Goal: Task Accomplishment & Management: Manage account settings

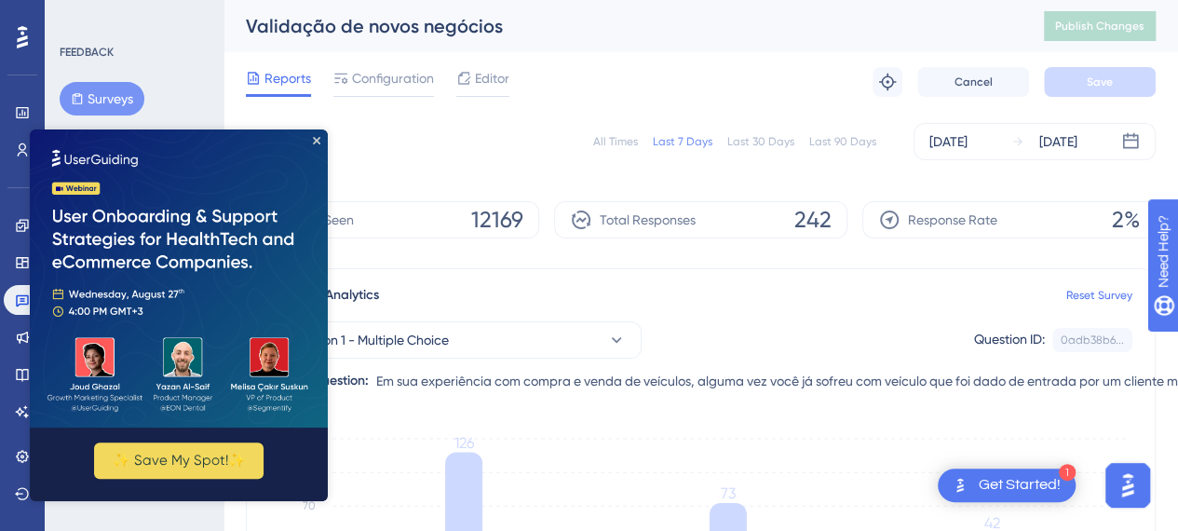
click at [727, 58] on div "Reports Configuration Editor Troubleshoot Cancel Save" at bounding box center [701, 82] width 910 height 60
click at [319, 139] on icon "Close Preview" at bounding box center [316, 140] width 7 height 7
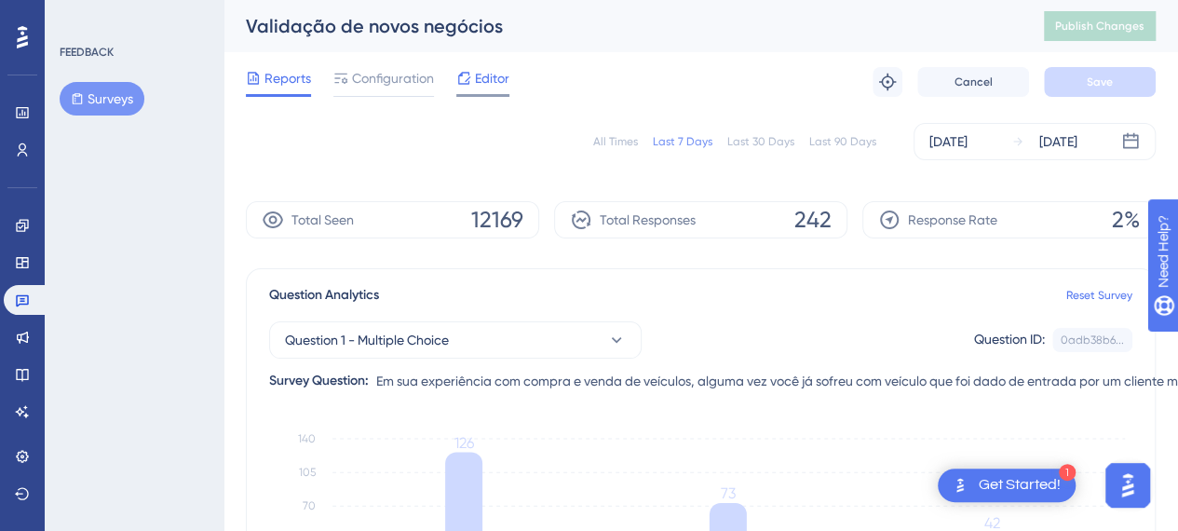
click at [479, 76] on span "Editor" at bounding box center [492, 78] width 34 height 22
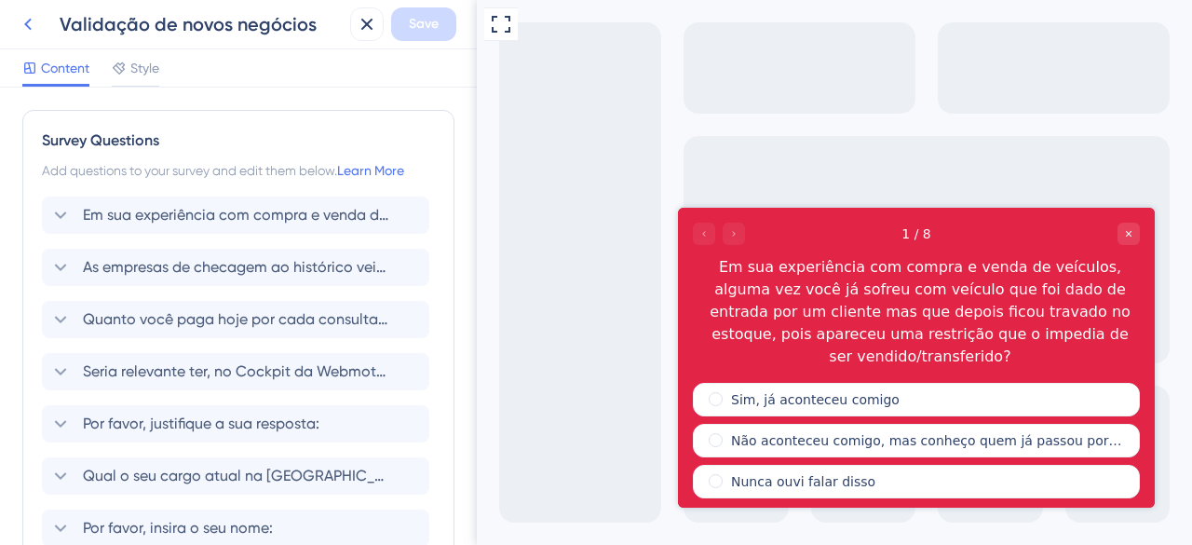
click at [36, 25] on icon at bounding box center [28, 24] width 22 height 22
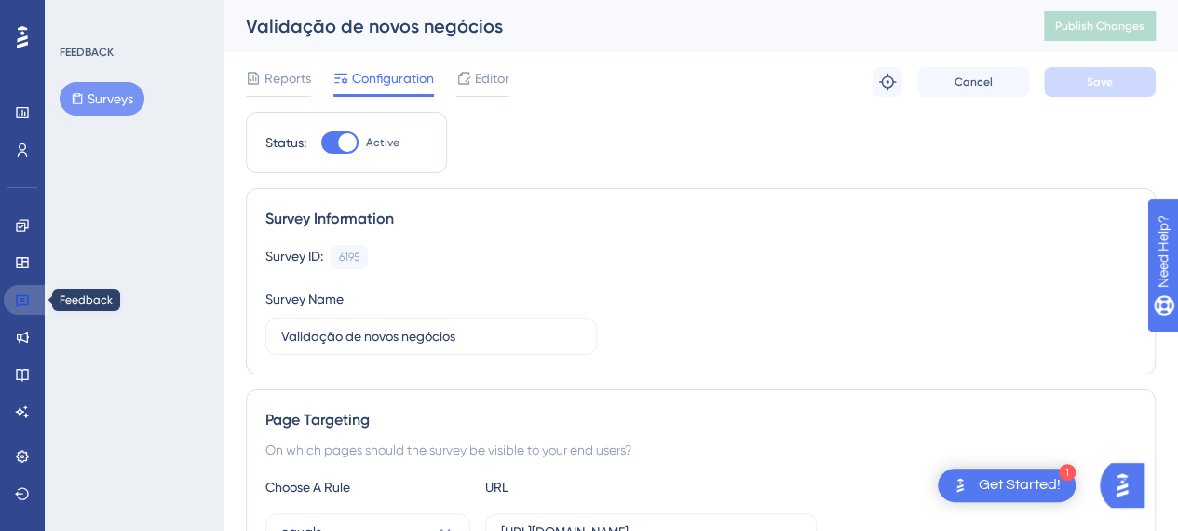
click at [20, 299] on icon at bounding box center [22, 299] width 15 height 15
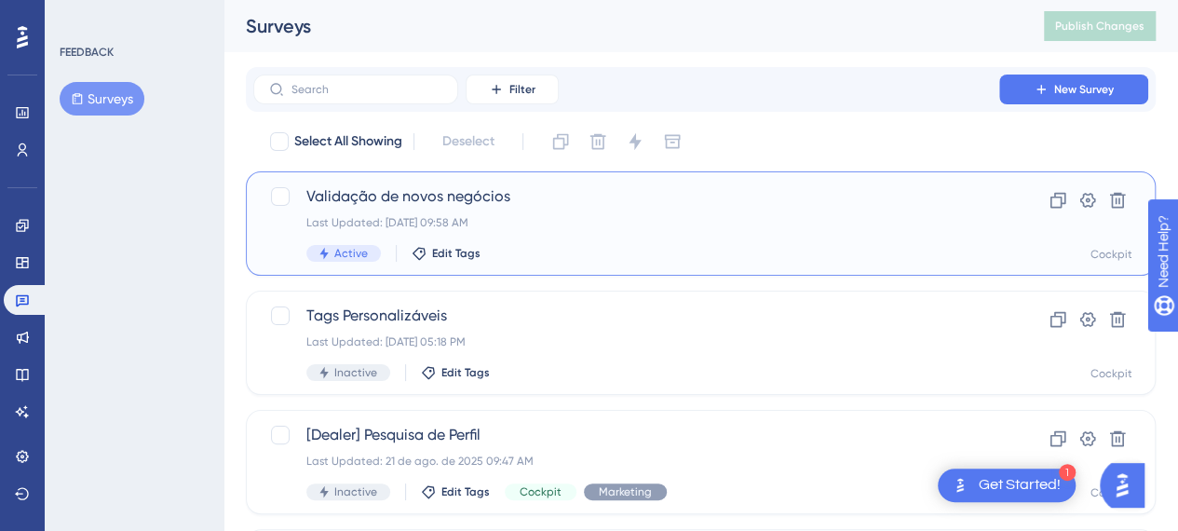
click at [344, 251] on span "Active" at bounding box center [351, 253] width 34 height 15
click at [1097, 204] on button at bounding box center [1088, 200] width 30 height 30
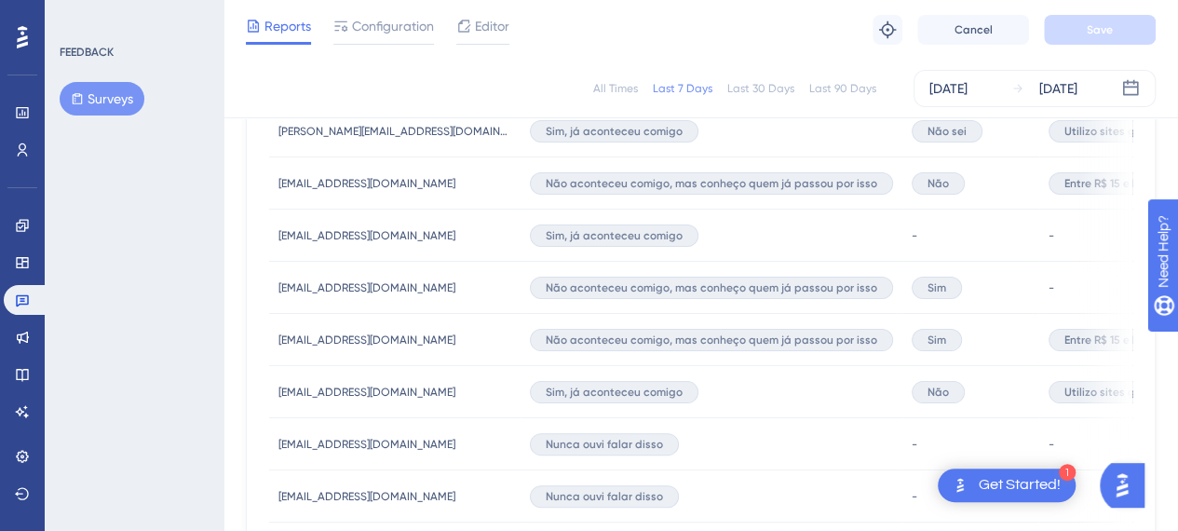
scroll to position [838, 0]
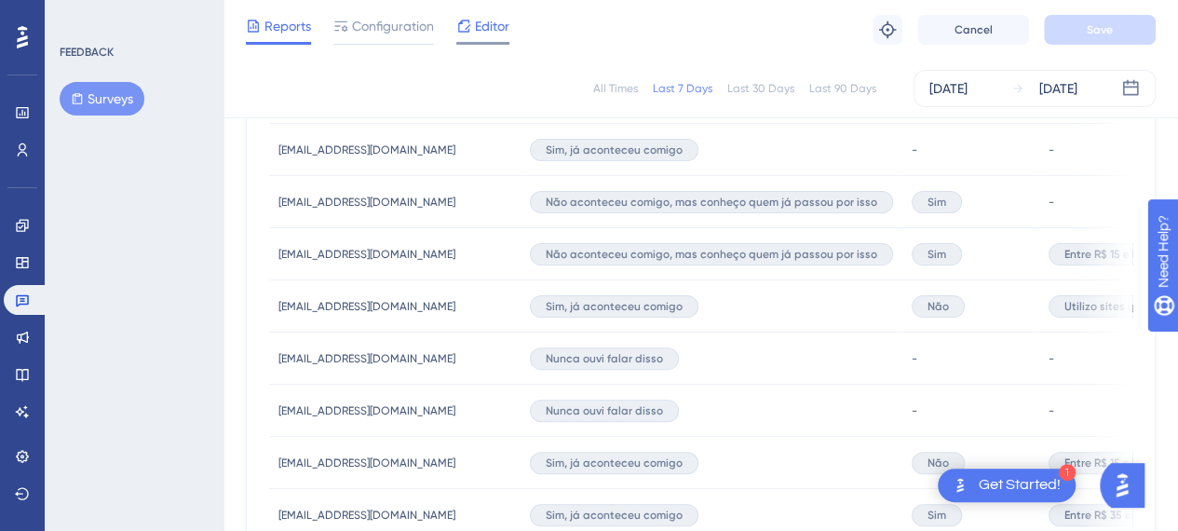
click at [469, 31] on icon at bounding box center [463, 26] width 15 height 15
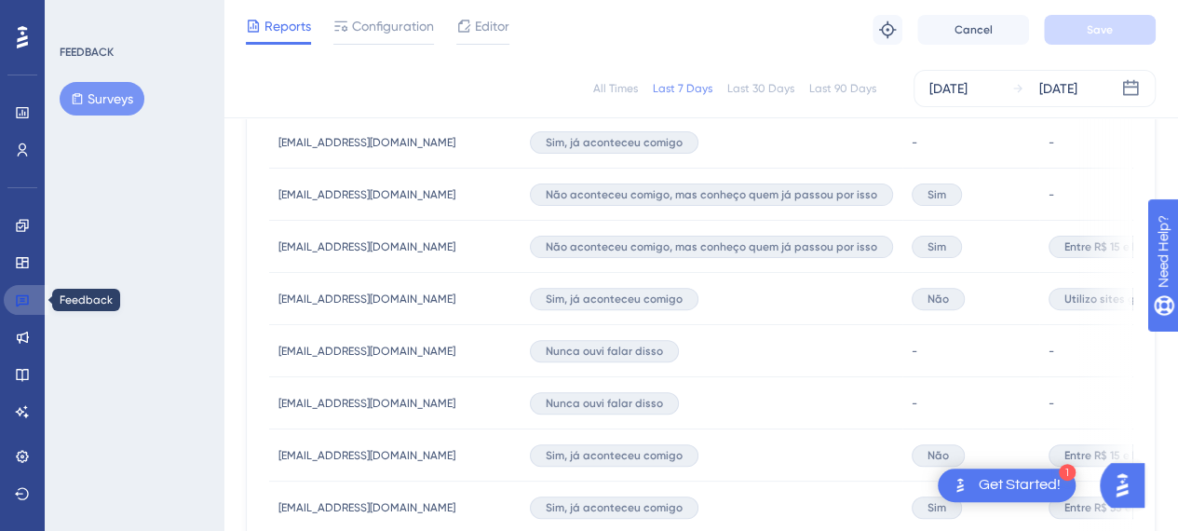
click at [16, 302] on icon at bounding box center [22, 301] width 13 height 12
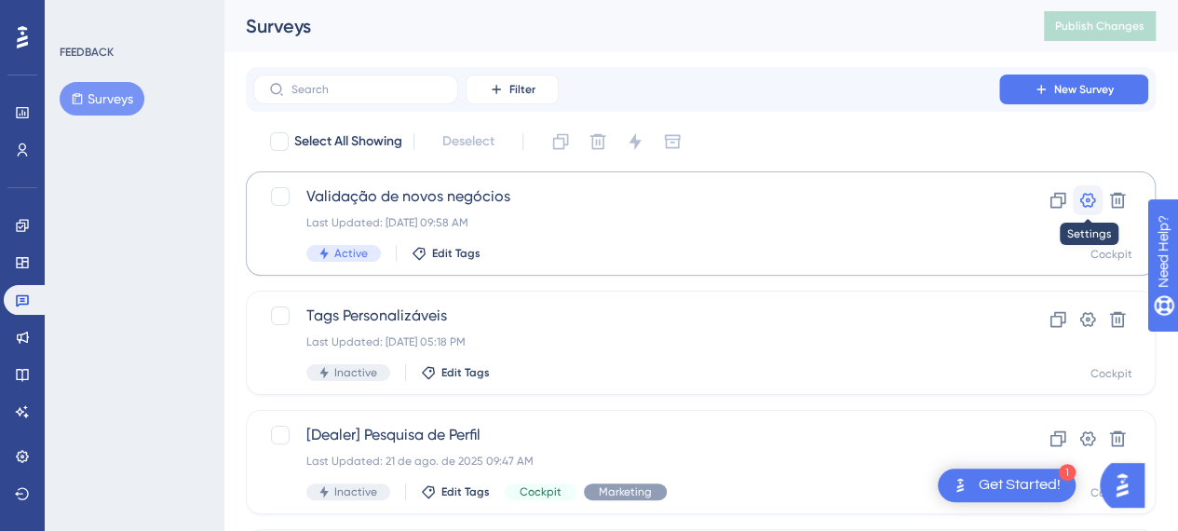
click at [1095, 197] on icon at bounding box center [1088, 200] width 19 height 19
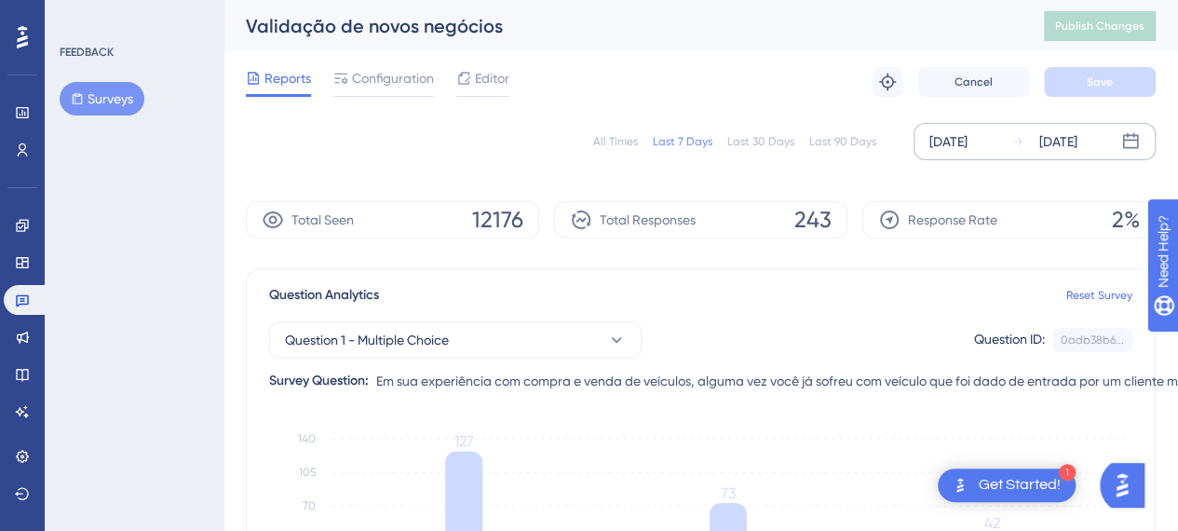
click at [1030, 148] on div "[DATE]" at bounding box center [1045, 141] width 66 height 22
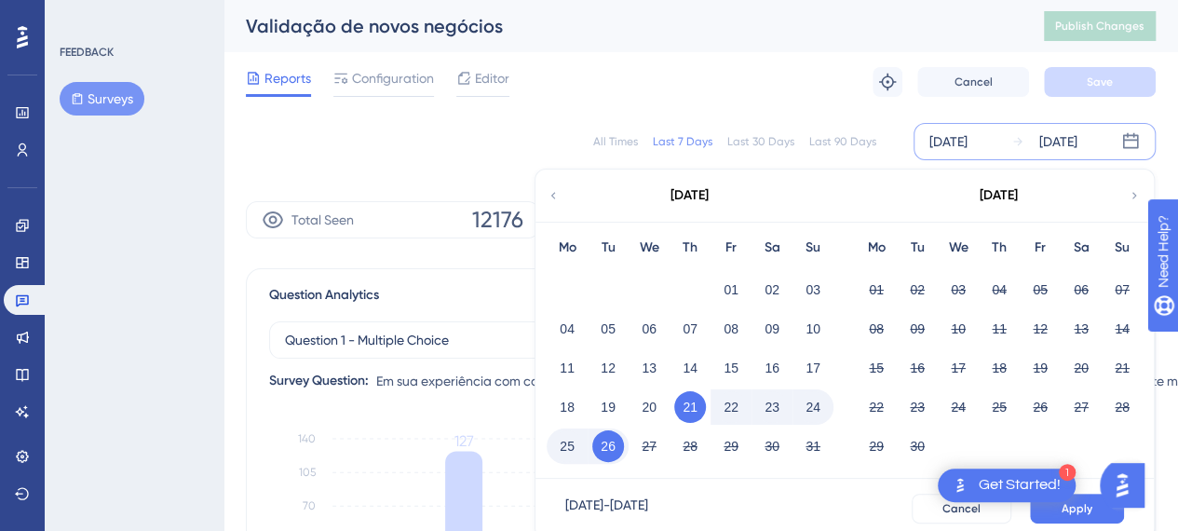
click at [1030, 149] on div "[DATE]" at bounding box center [1045, 141] width 66 height 22
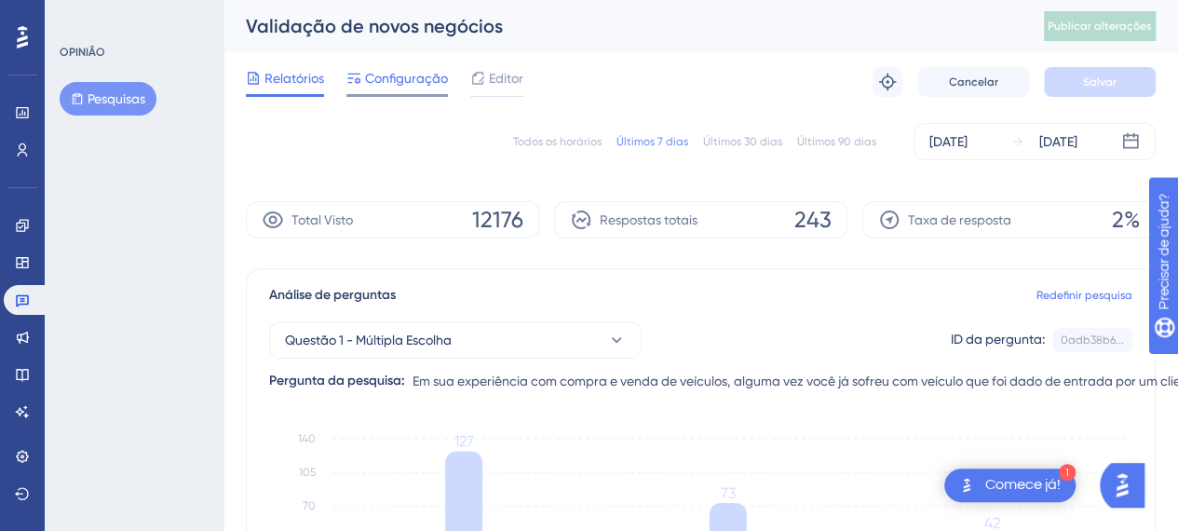
click at [414, 67] on span "Configuração" at bounding box center [406, 78] width 83 height 22
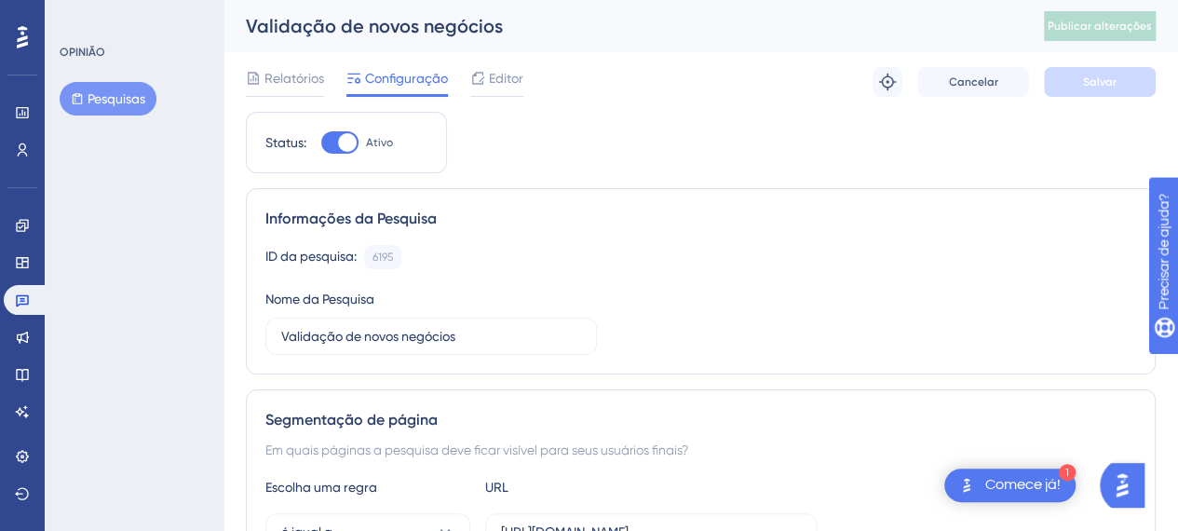
click at [330, 144] on div at bounding box center [339, 142] width 37 height 22
click at [321, 143] on input "Ativo" at bounding box center [320, 143] width 1 height 1
checkbox input "false"
click at [1099, 84] on font "Salvar" at bounding box center [1100, 81] width 34 height 13
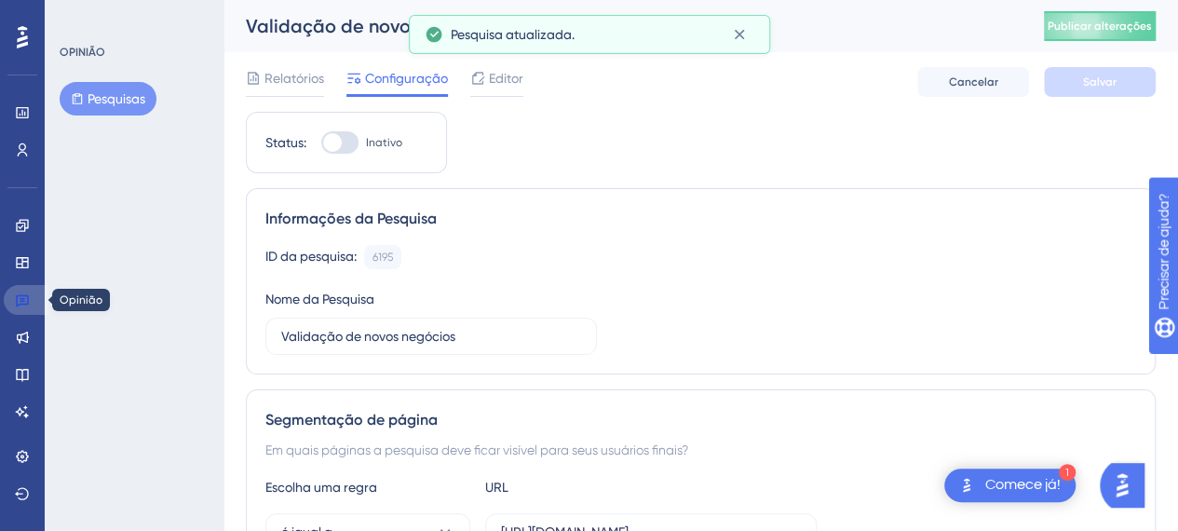
click at [32, 306] on link at bounding box center [26, 300] width 45 height 30
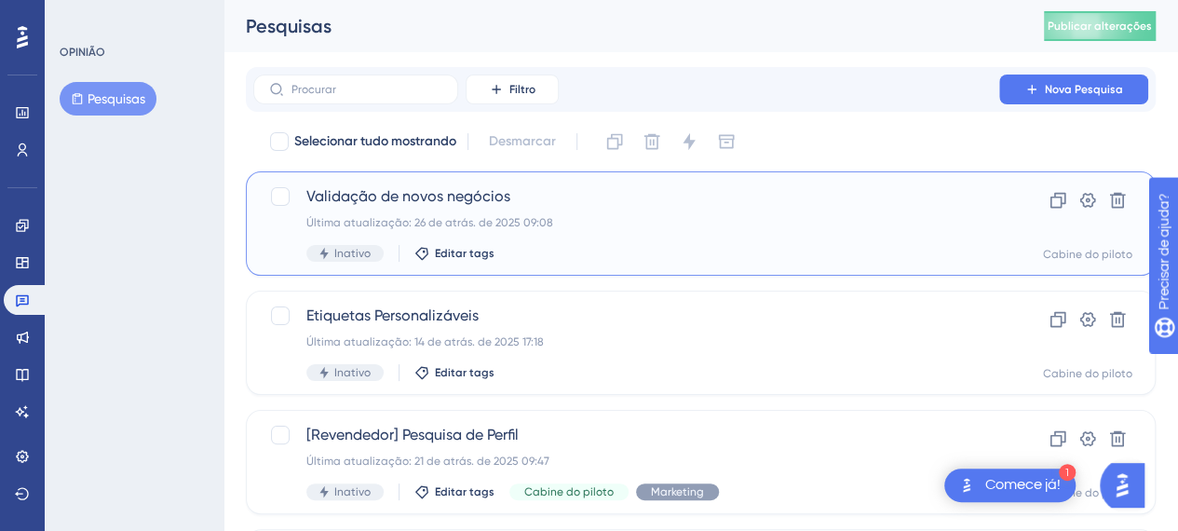
click at [449, 191] on font "Validação de novos negócios" at bounding box center [408, 196] width 204 height 18
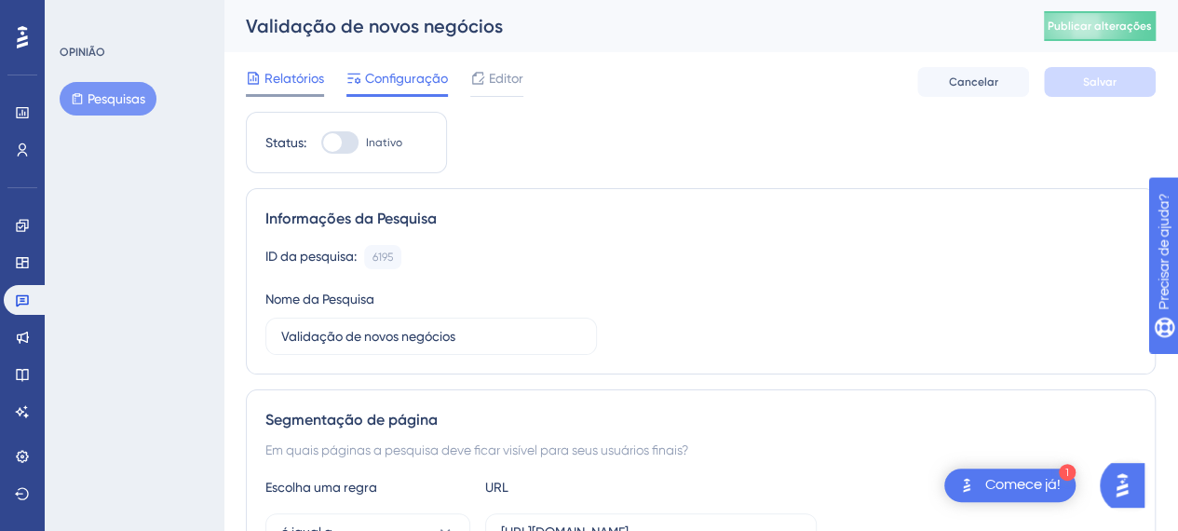
click at [320, 86] on span "Relatórios" at bounding box center [295, 78] width 60 height 22
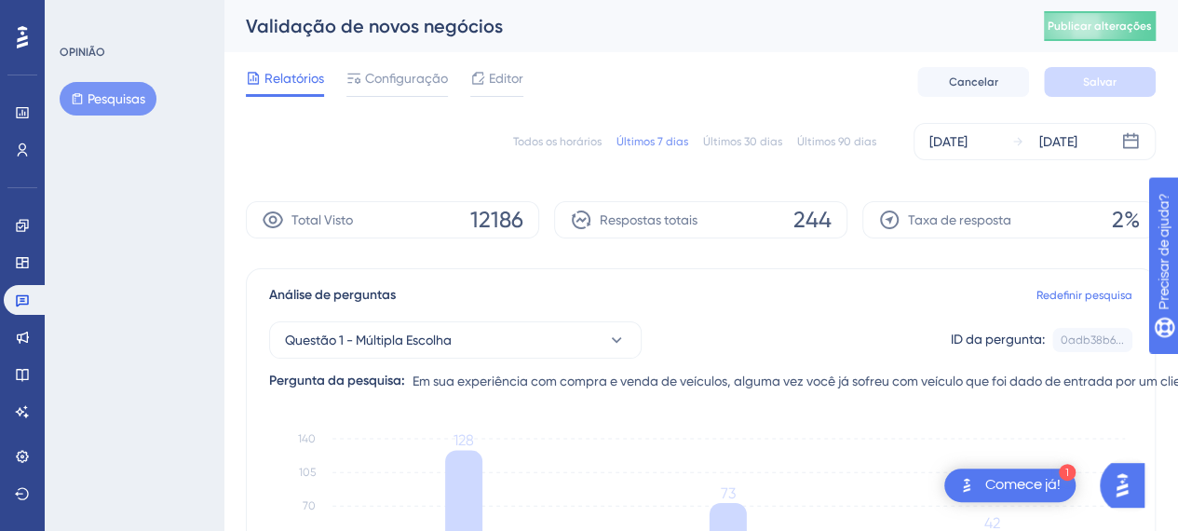
click at [20, 42] on icon at bounding box center [22, 37] width 11 height 24
click at [22, 117] on icon at bounding box center [22, 112] width 12 height 11
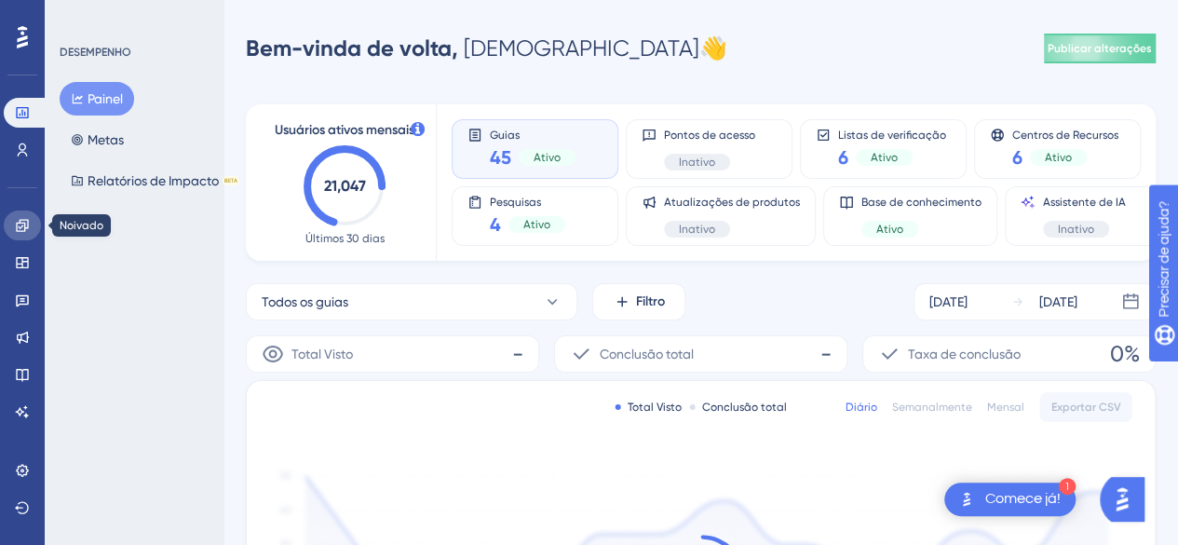
click at [22, 224] on icon at bounding box center [22, 225] width 15 height 15
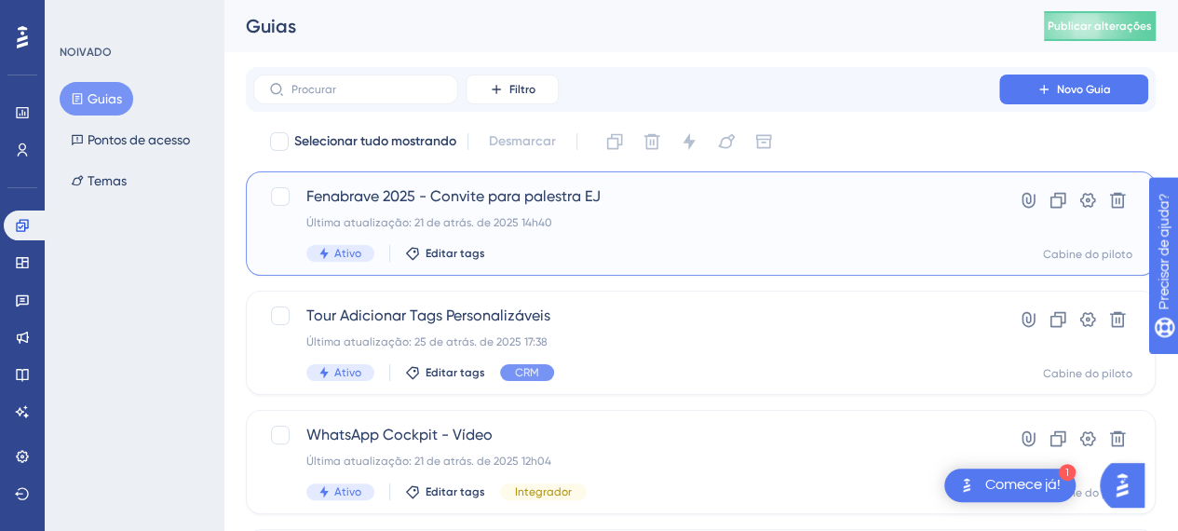
click at [533, 203] on font "Fenabrave 2025 - Convite para palestra EJ" at bounding box center [453, 196] width 294 height 18
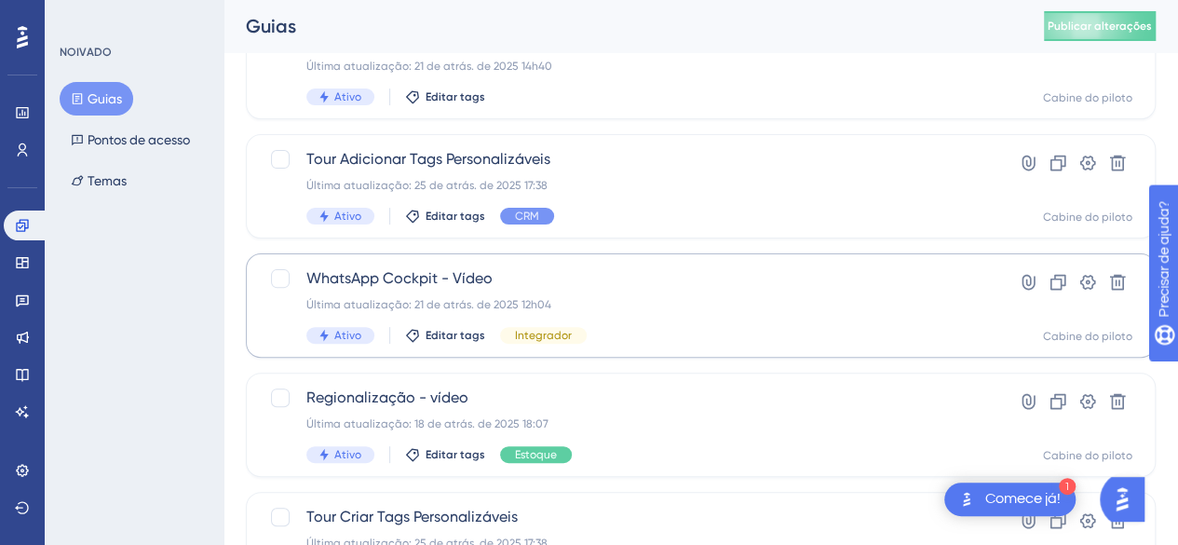
scroll to position [186, 0]
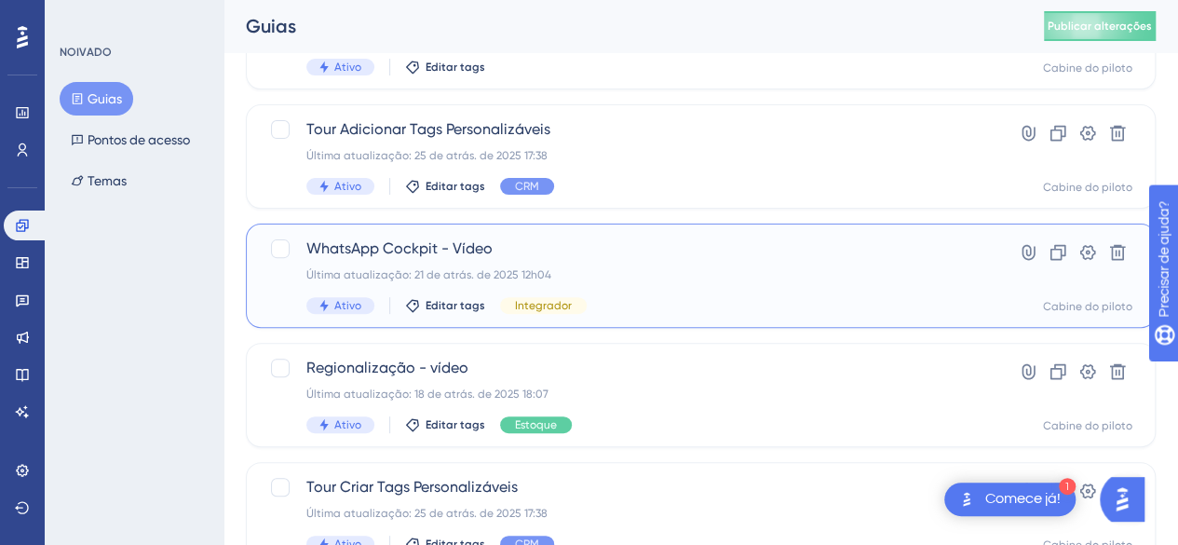
click at [448, 264] on div "WhatsApp Cockpit - Vídeo Última atualização: 21 de atrás. de 2025 12h04 Ativo E…" at bounding box center [626, 276] width 640 height 76
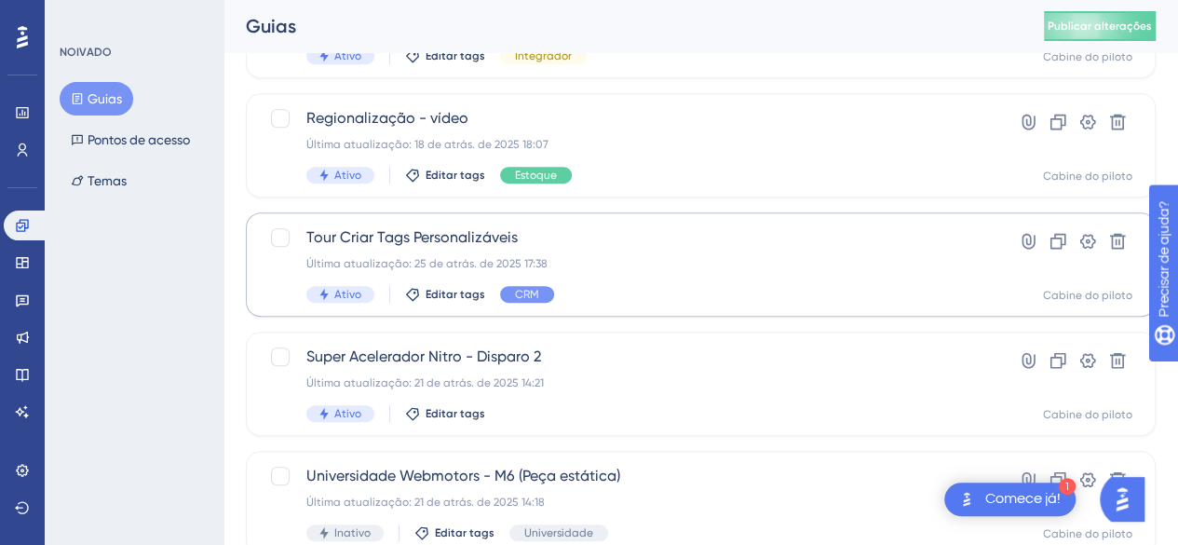
scroll to position [466, 0]
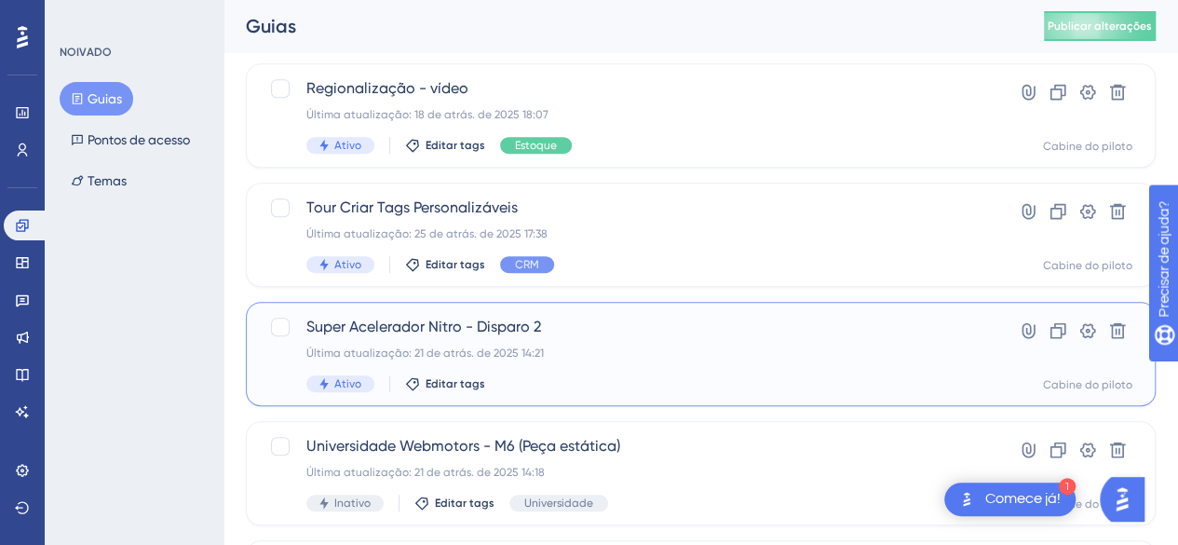
click at [483, 322] on font "Super Acelerador Nitro - Disparo 2" at bounding box center [423, 327] width 235 height 18
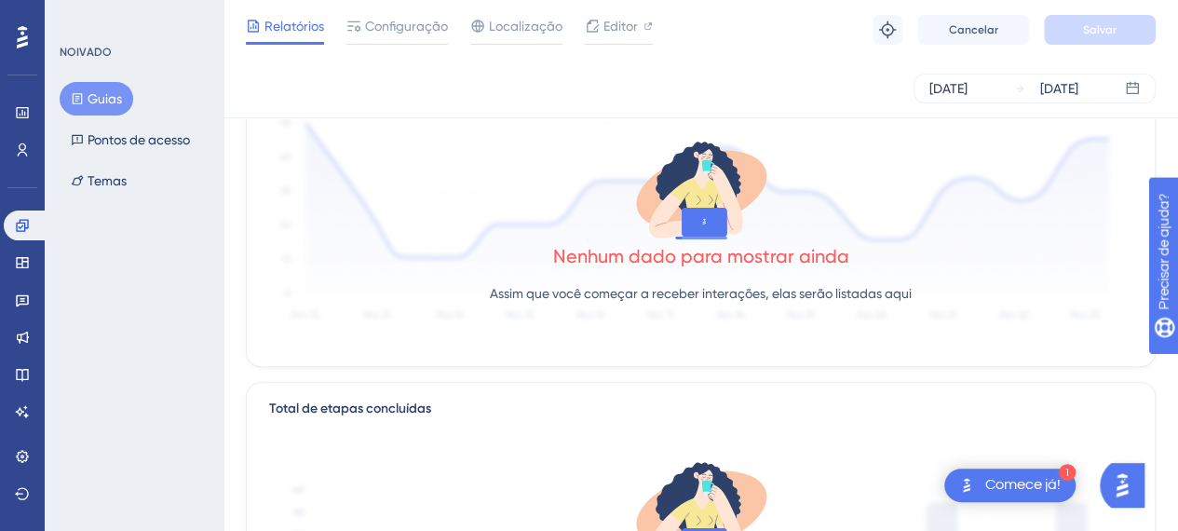
scroll to position [186, 0]
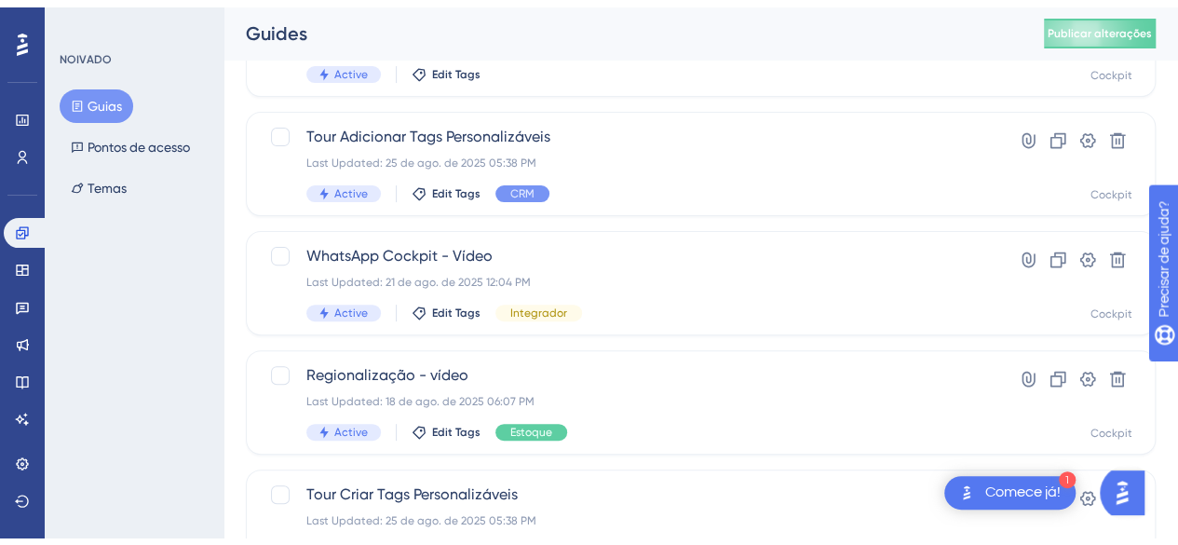
scroll to position [466, 0]
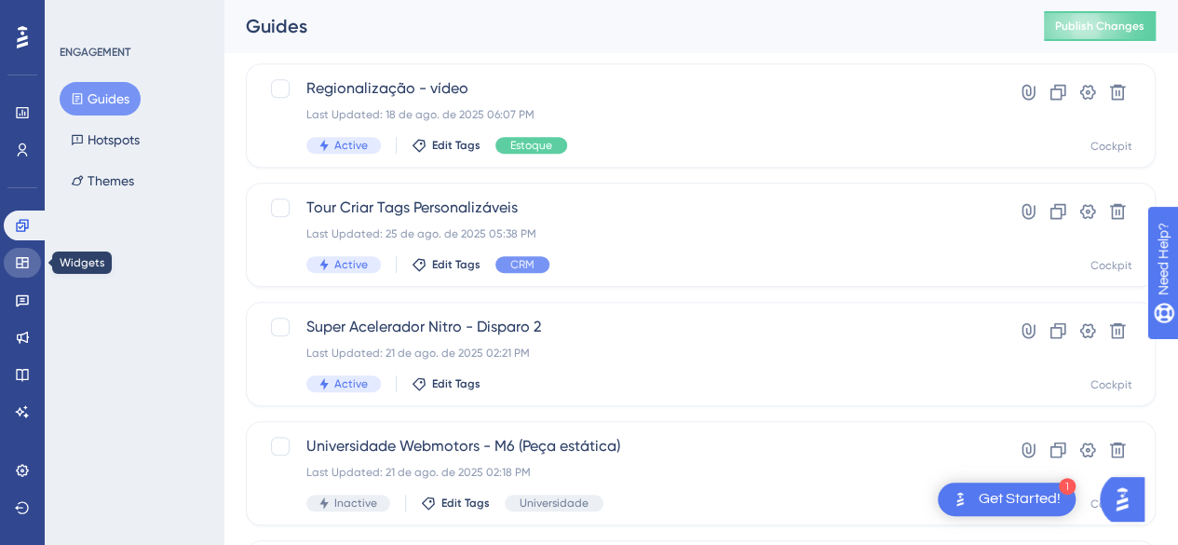
click at [17, 264] on icon at bounding box center [22, 262] width 12 height 11
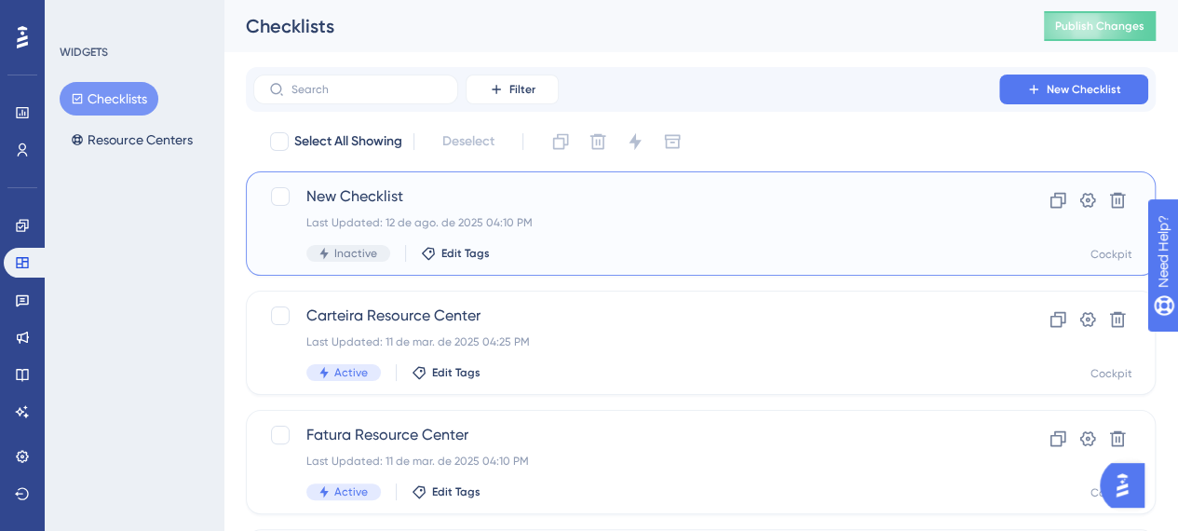
click at [466, 224] on div "Last Updated: 12 de ago. de 2025 04:10 PM" at bounding box center [626, 222] width 640 height 15
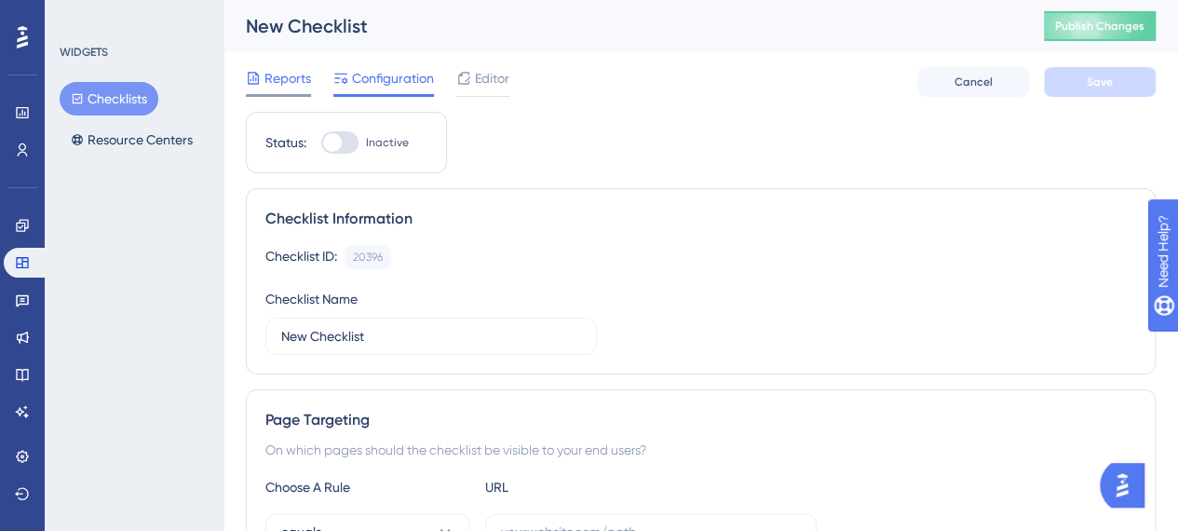
click at [296, 80] on span "Reports" at bounding box center [288, 78] width 47 height 22
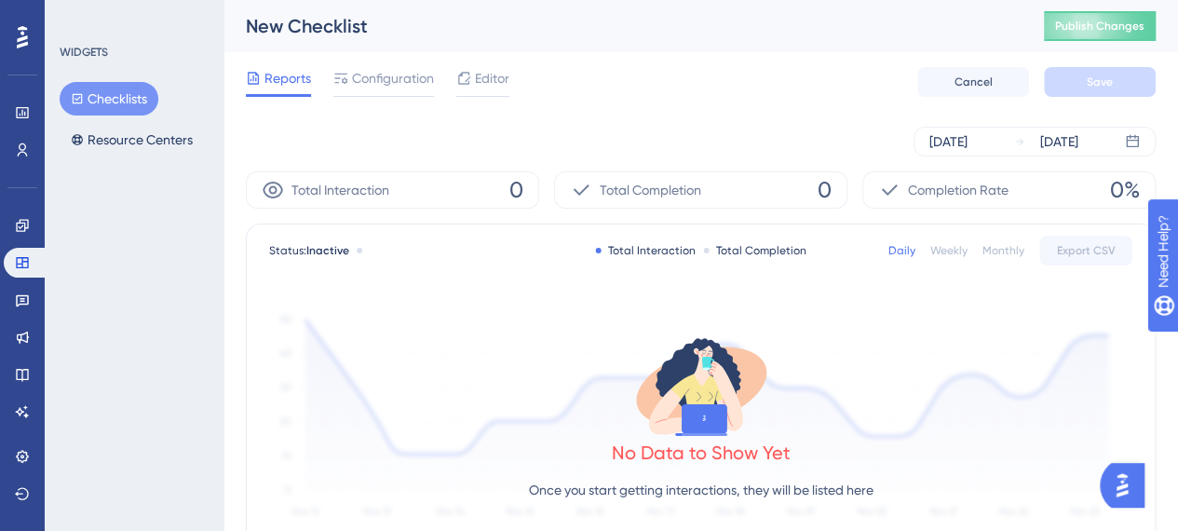
click at [597, 109] on div "Reports Configuration Editor Cancel Save" at bounding box center [701, 82] width 910 height 60
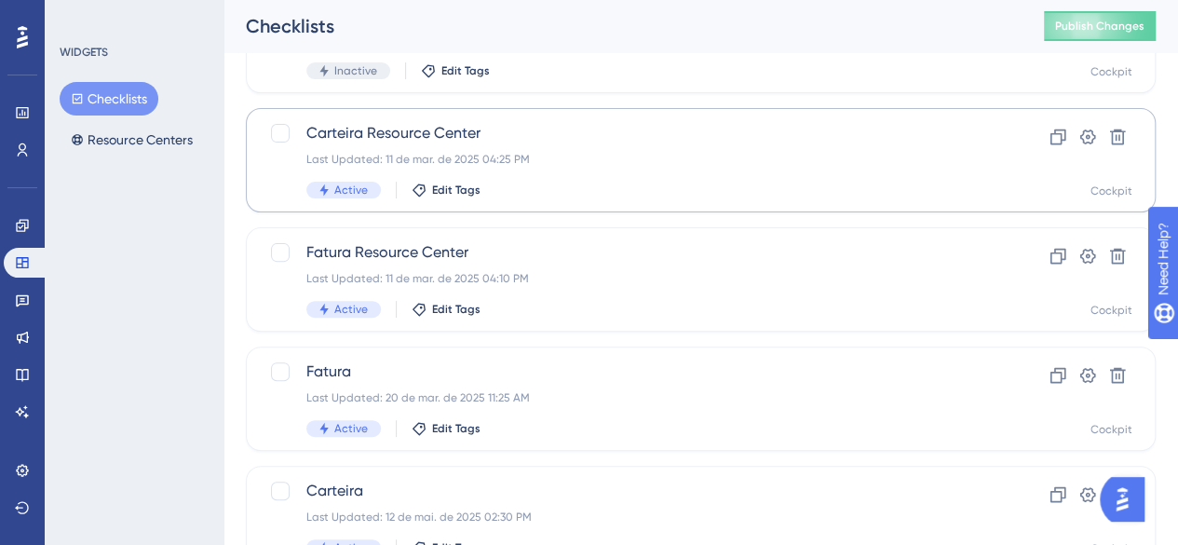
scroll to position [186, 0]
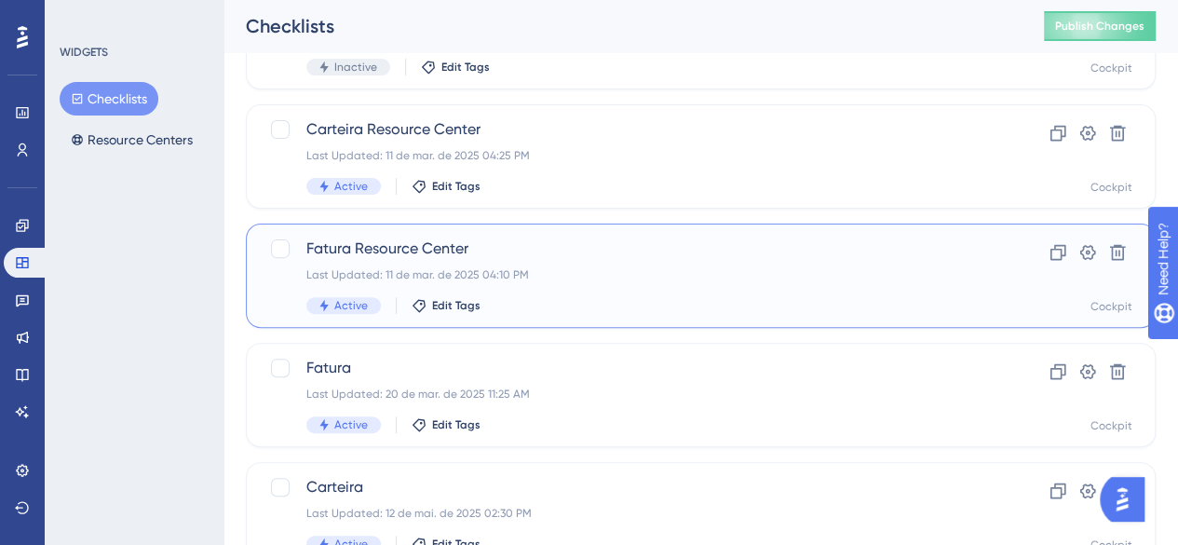
click at [409, 265] on div "Fatura Resource Center Last Updated: [DATE] 04:10 PM Active Edit Tags" at bounding box center [626, 276] width 640 height 76
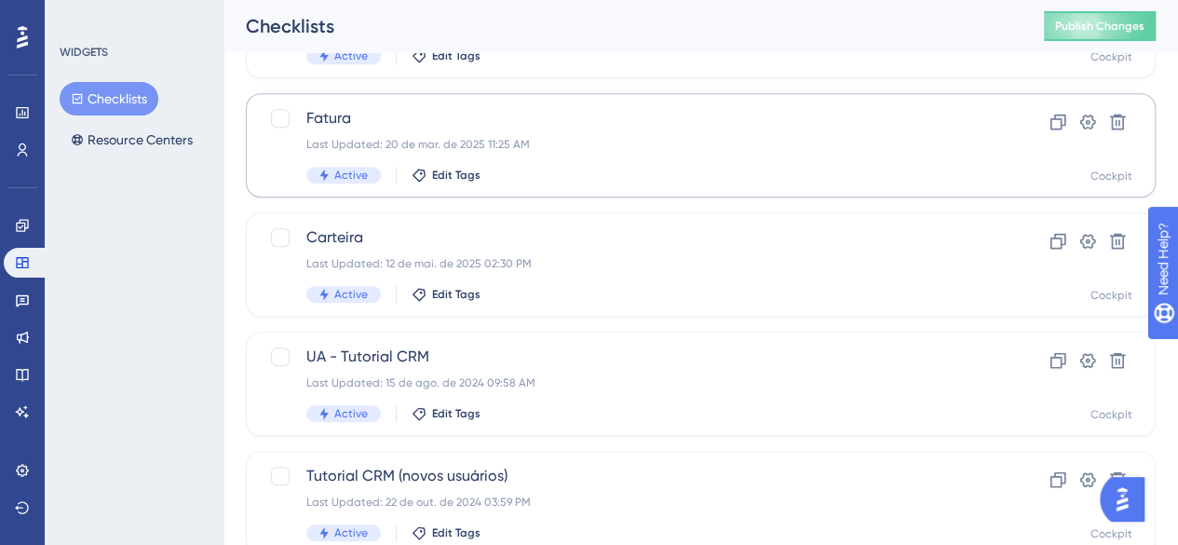
scroll to position [466, 0]
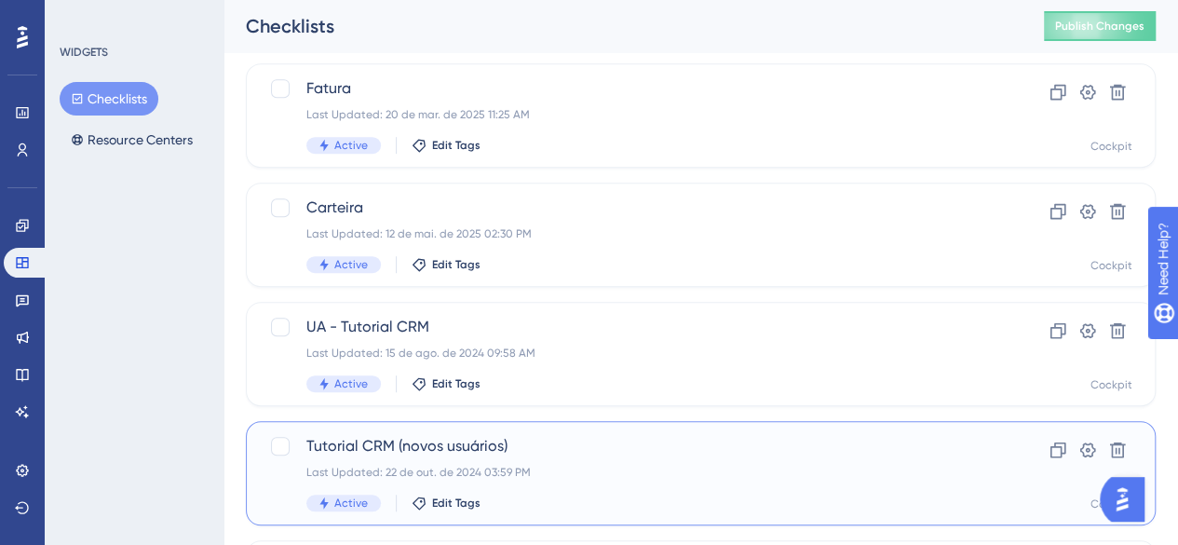
click at [482, 452] on span "Tutorial CRM (novos usuários)" at bounding box center [626, 446] width 640 height 22
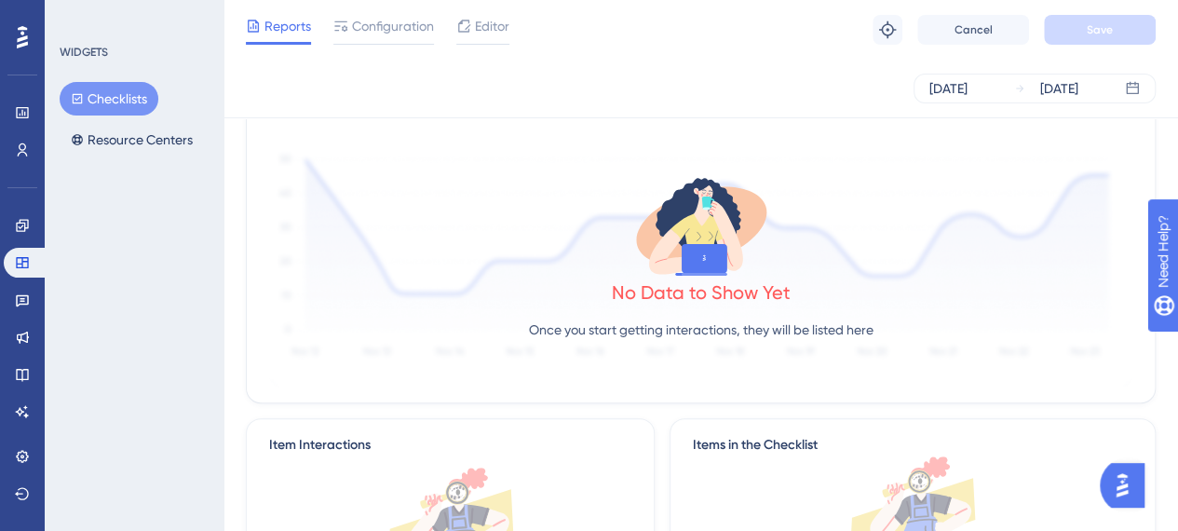
scroll to position [186, 0]
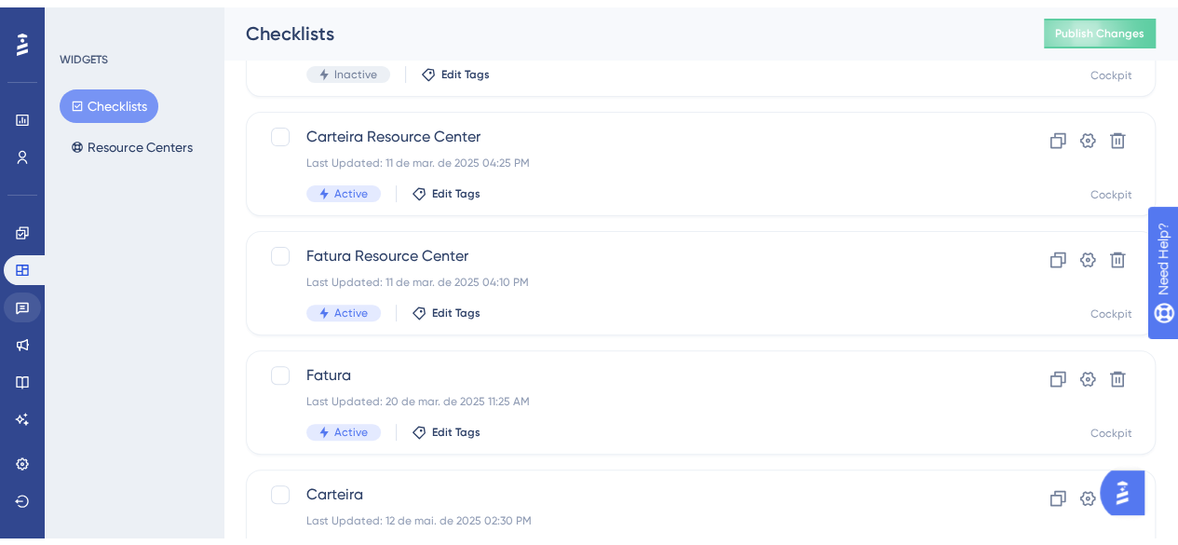
scroll to position [466, 0]
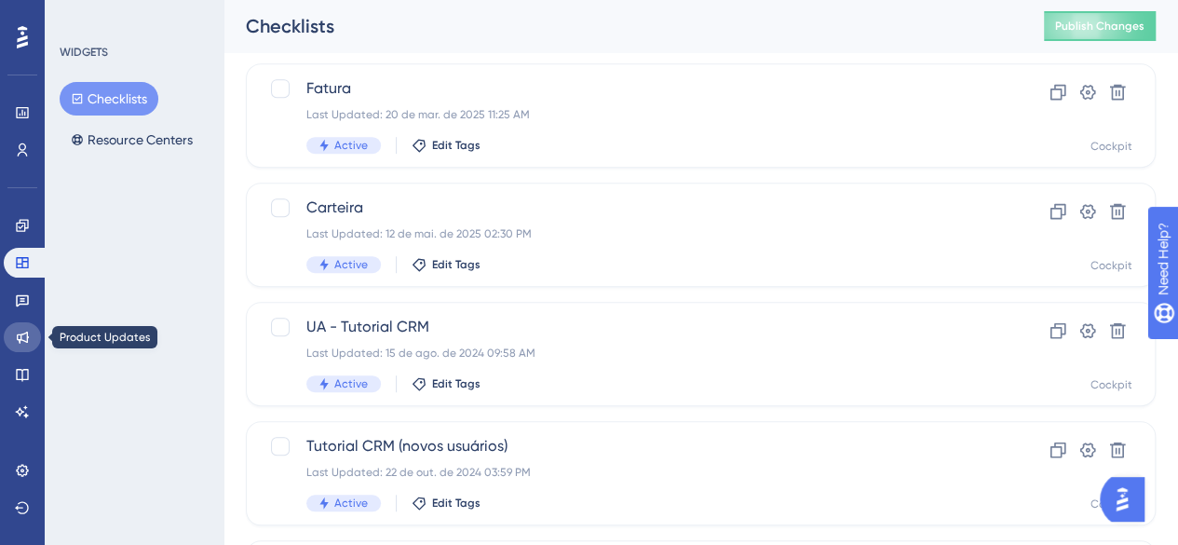
click at [19, 336] on icon at bounding box center [22, 337] width 15 height 15
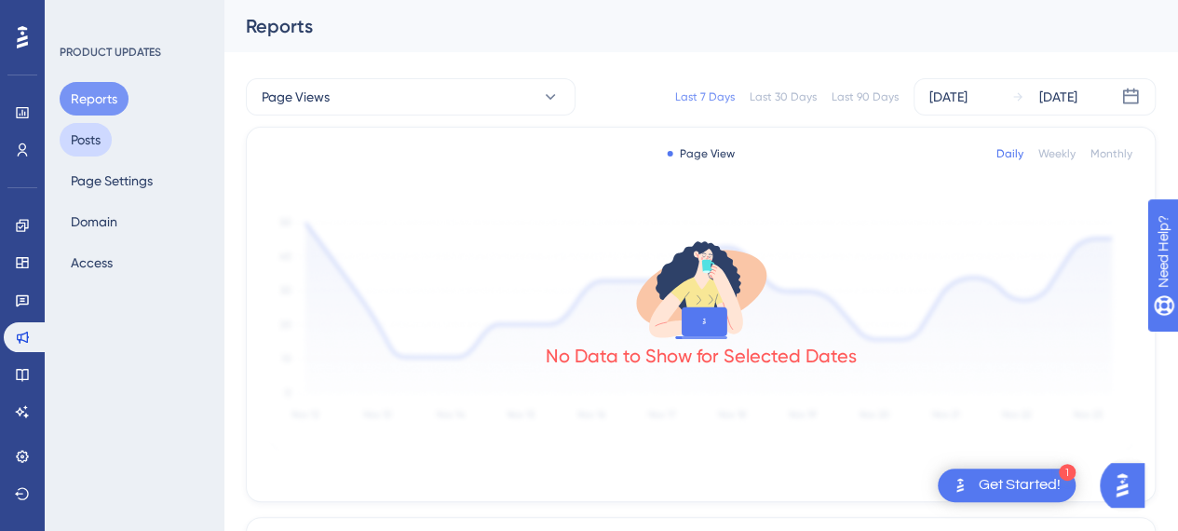
click at [88, 136] on button "Posts" at bounding box center [86, 140] width 52 height 34
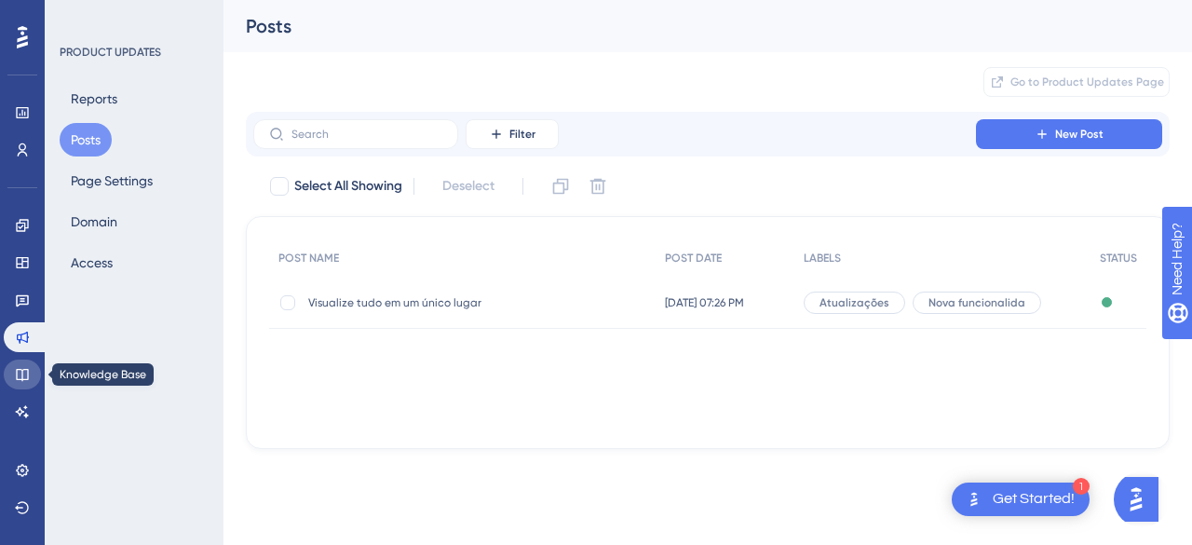
click at [20, 372] on icon at bounding box center [22, 374] width 15 height 15
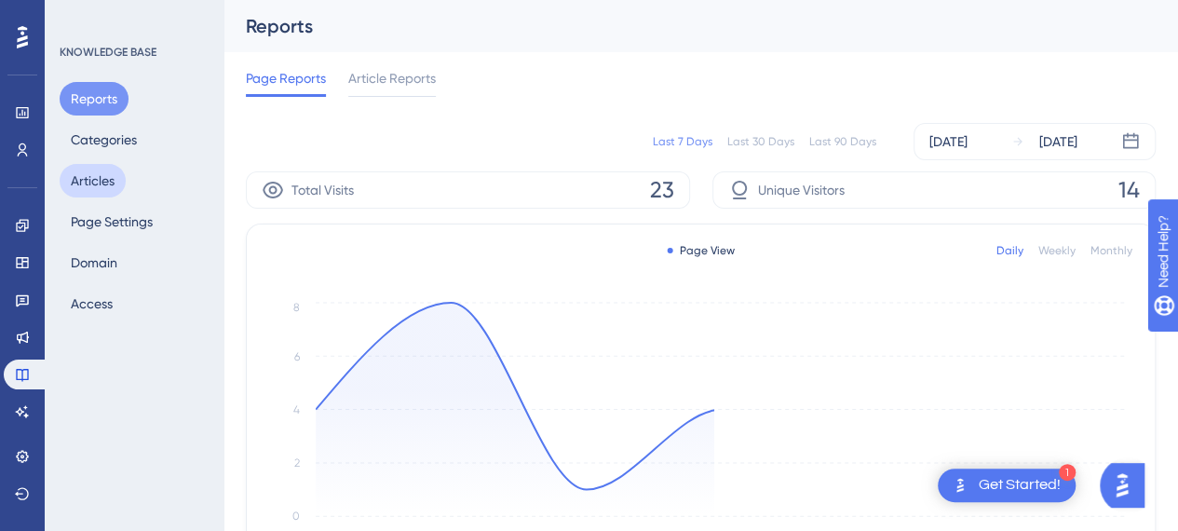
click at [104, 170] on button "Articles" at bounding box center [93, 181] width 66 height 34
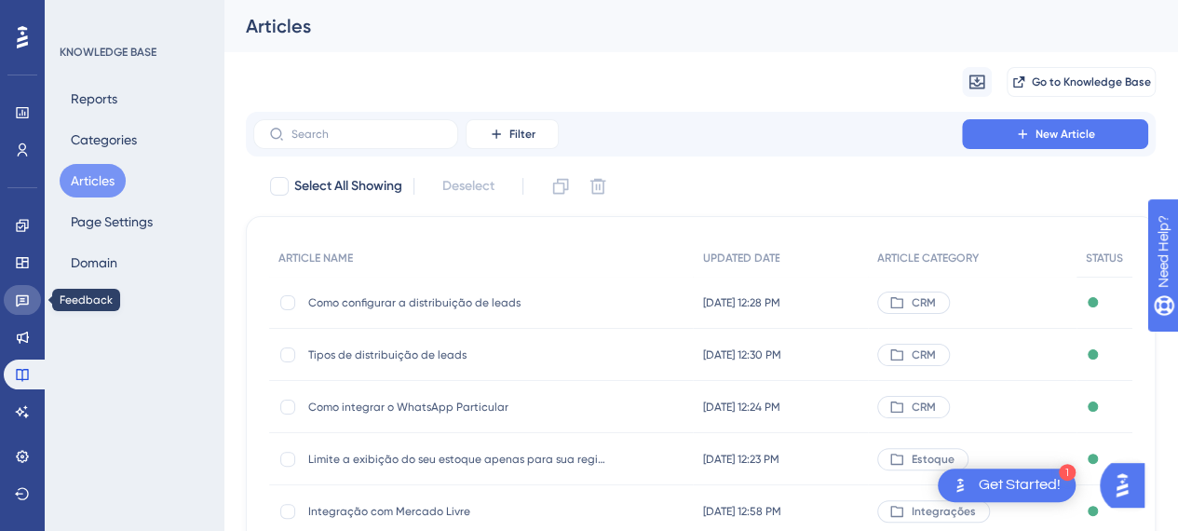
click at [13, 294] on link at bounding box center [22, 300] width 37 height 30
